Goal: Complete application form

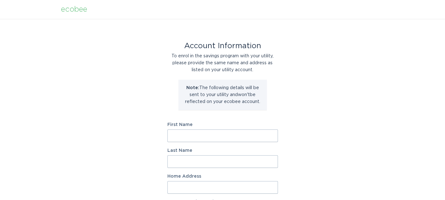
click at [239, 138] on input "First Name" at bounding box center [222, 136] width 110 height 13
type input "[PERSON_NAME]"
type input "[STREET_ADDRESS][PERSON_NAME]"
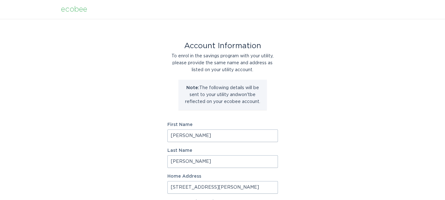
select select "US"
type input "Palm Spring"
type input "92264"
select select "CA"
click at [259, 186] on input "1900 Lawrence Crossley Road, Unit 6" at bounding box center [222, 187] width 110 height 13
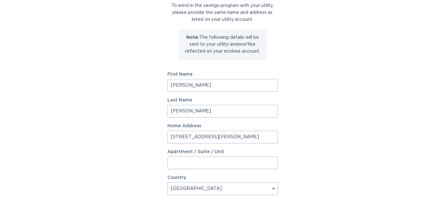
scroll to position [61, 0]
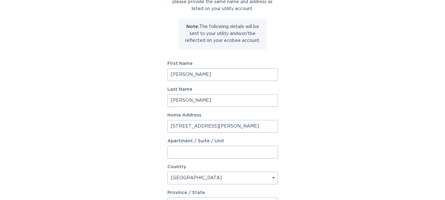
type input "1900 Lawrence Crossley Road, Unit 2"
click at [240, 155] on input "Apartment / Suite / Unit" at bounding box center [222, 152] width 110 height 13
click at [172, 153] on input "unit 2" at bounding box center [222, 152] width 110 height 13
type input "Unit 2"
click at [256, 126] on input "1900 Lawrence Crossley Road, Unit 2" at bounding box center [222, 126] width 110 height 13
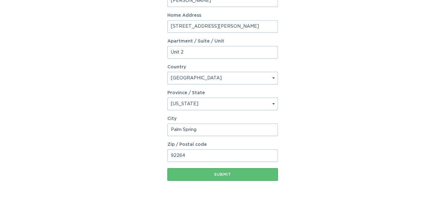
scroll to position [183, 0]
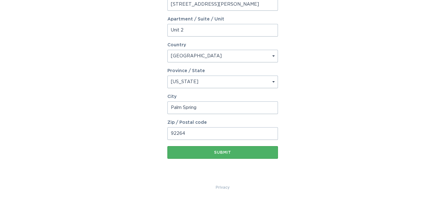
type input "1900 Lawrence Crossley Road"
click at [257, 153] on div "Submit" at bounding box center [222, 153] width 104 height 4
